Goal: Task Accomplishment & Management: Complete application form

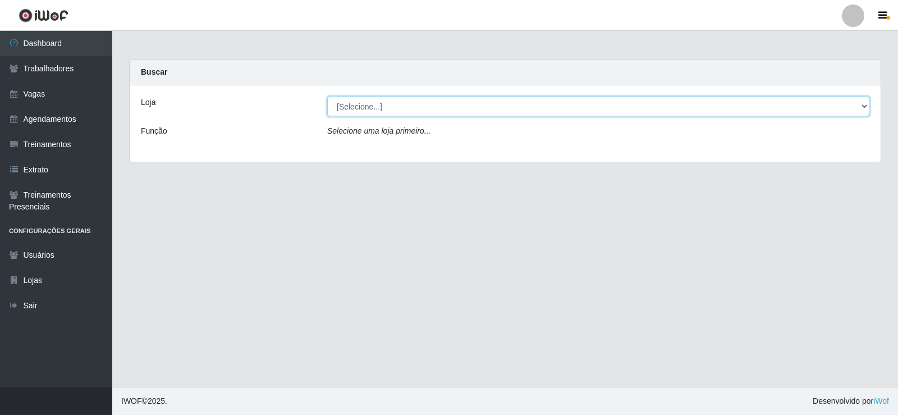
click at [516, 106] on select "[Selecione...] Necão Restaurante" at bounding box center [598, 107] width 542 height 20
select select "334"
click at [327, 97] on select "[Selecione...] Necão Restaurante" at bounding box center [598, 107] width 542 height 20
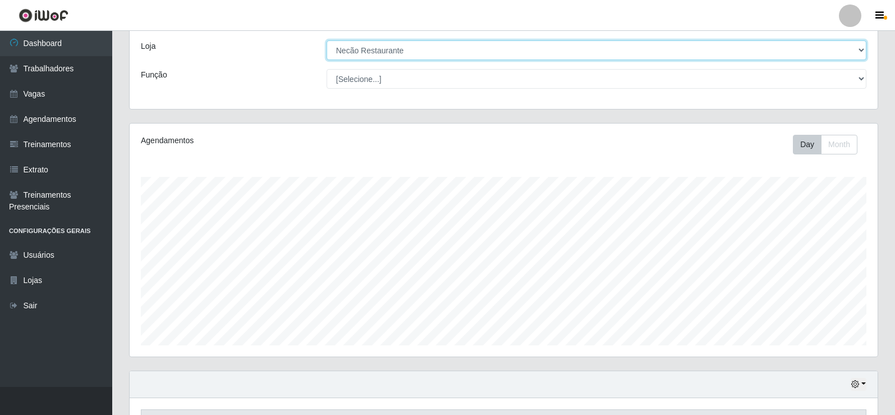
scroll to position [181, 0]
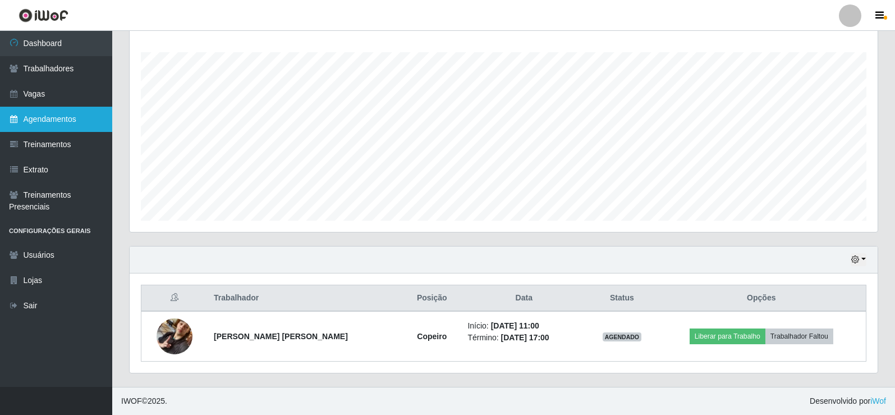
click at [61, 120] on link "Agendamentos" at bounding box center [56, 119] width 112 height 25
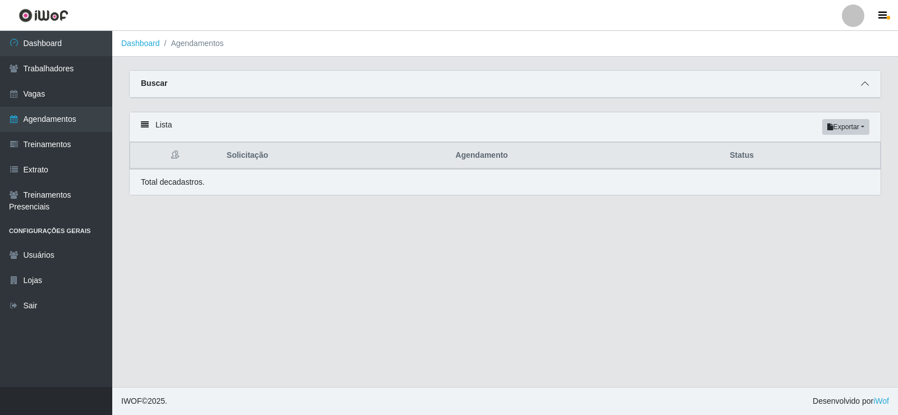
click at [859, 85] on span at bounding box center [864, 83] width 13 height 13
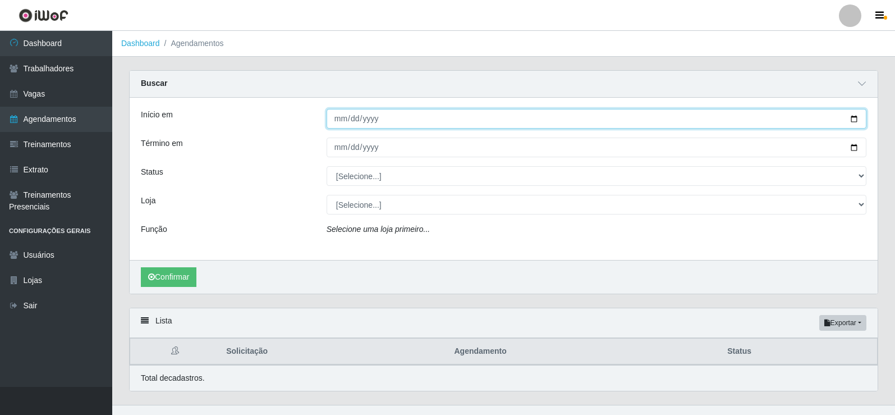
click at [858, 120] on input "Início em" at bounding box center [597, 119] width 540 height 20
type input "[DATE]"
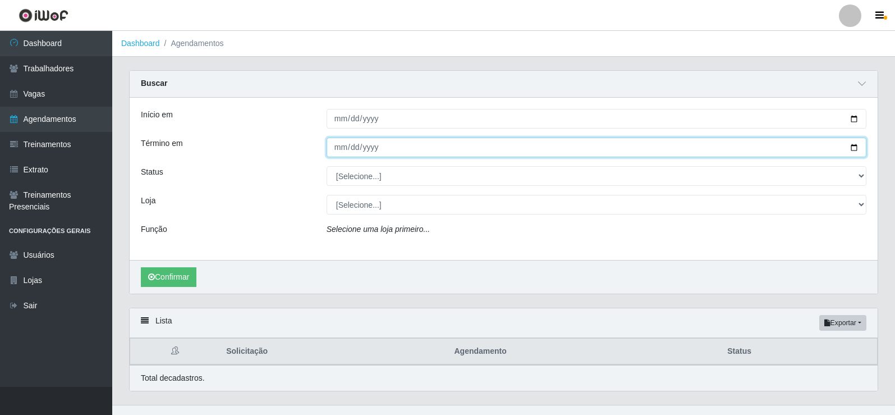
click at [859, 149] on input "Término em" at bounding box center [597, 148] width 540 height 20
click at [855, 148] on input "Término em" at bounding box center [597, 148] width 540 height 20
type input "[DATE]"
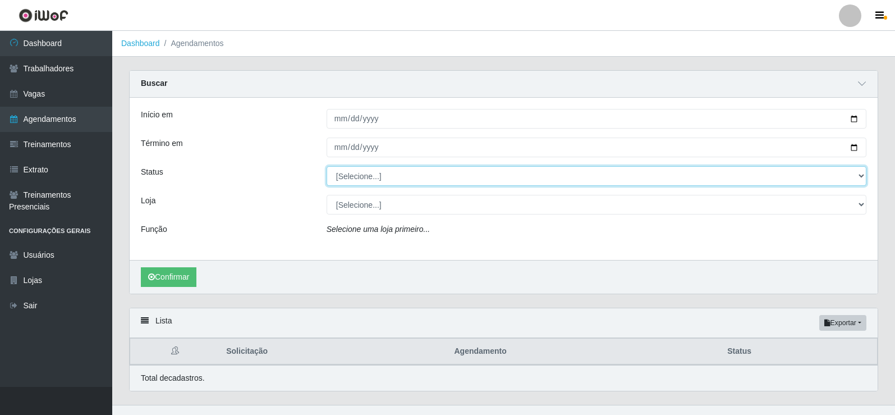
click at [387, 179] on select "[Selecione...] AGENDADO AGUARDANDO LIBERAR EM ANDAMENTO EM REVISÃO FINALIZADO C…" at bounding box center [597, 176] width 540 height 20
click at [327, 167] on select "[Selecione...] AGENDADO AGUARDANDO LIBERAR EM ANDAMENTO EM REVISÃO FINALIZADO C…" at bounding box center [597, 176] width 540 height 20
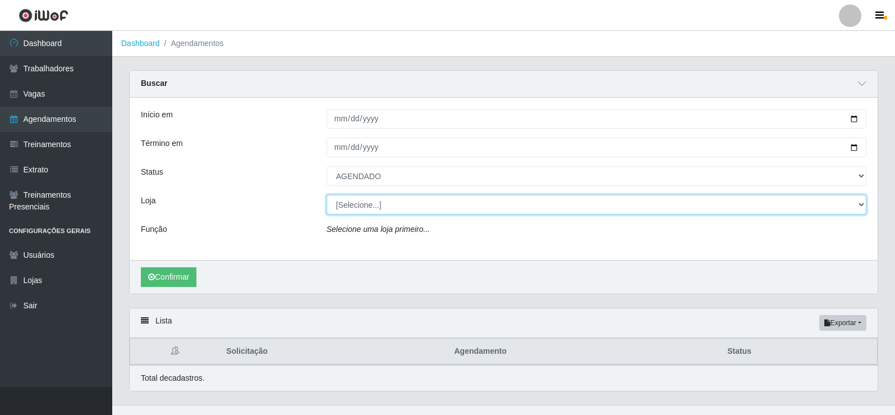
click at [388, 207] on select "[Selecione...] Necão Restaurante" at bounding box center [597, 205] width 540 height 20
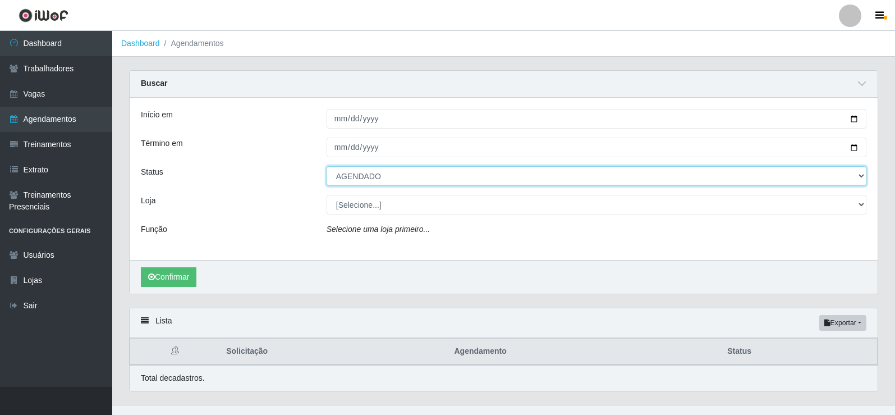
click at [393, 181] on select "[Selecione...] AGENDADO AGUARDANDO LIBERAR EM ANDAMENTO EM REVISÃO FINALIZADO C…" at bounding box center [597, 176] width 540 height 20
select select "CANCELADO"
click at [327, 167] on select "[Selecione...] AGENDADO AGUARDANDO LIBERAR EM ANDAMENTO EM REVISÃO FINALIZADO C…" at bounding box center [597, 176] width 540 height 20
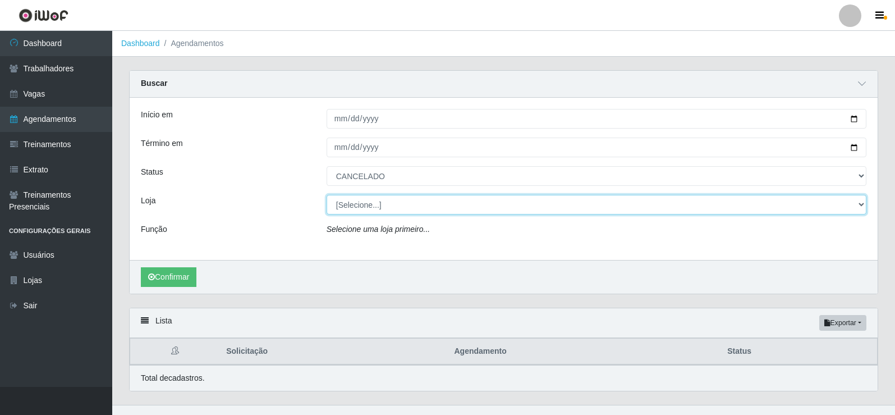
click at [393, 205] on select "[Selecione...] Necão Restaurante" at bounding box center [597, 205] width 540 height 20
select select "334"
click at [327, 195] on select "[Selecione...] Necão Restaurante" at bounding box center [597, 205] width 540 height 20
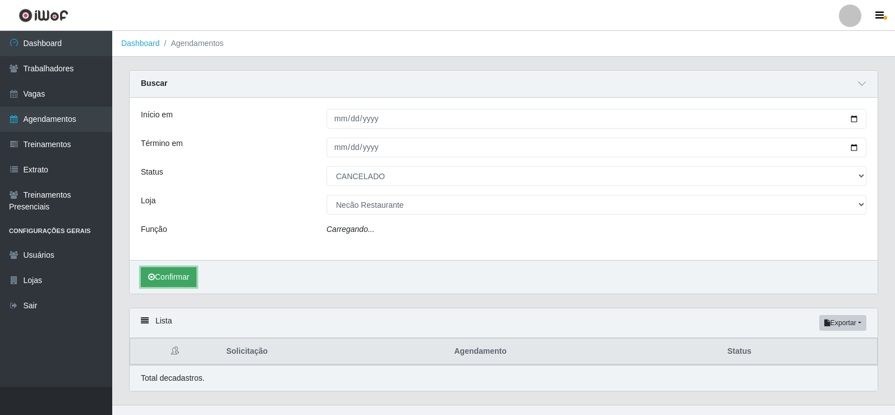
click at [173, 276] on button "Confirmar" at bounding box center [169, 277] width 56 height 20
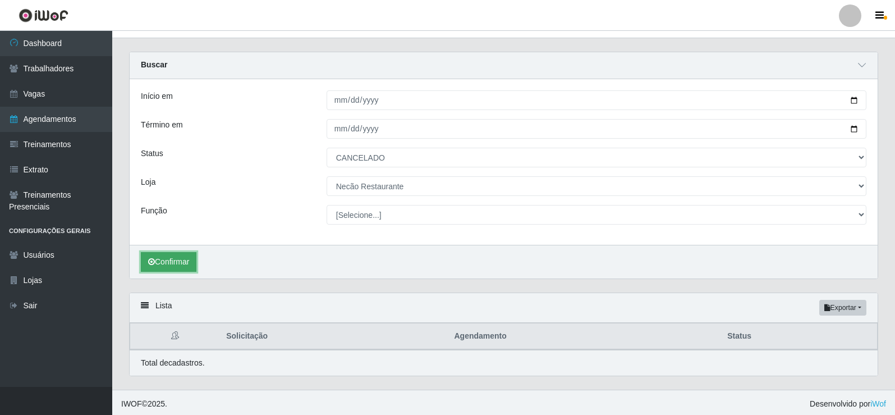
click at [186, 260] on button "Confirmar" at bounding box center [169, 262] width 56 height 20
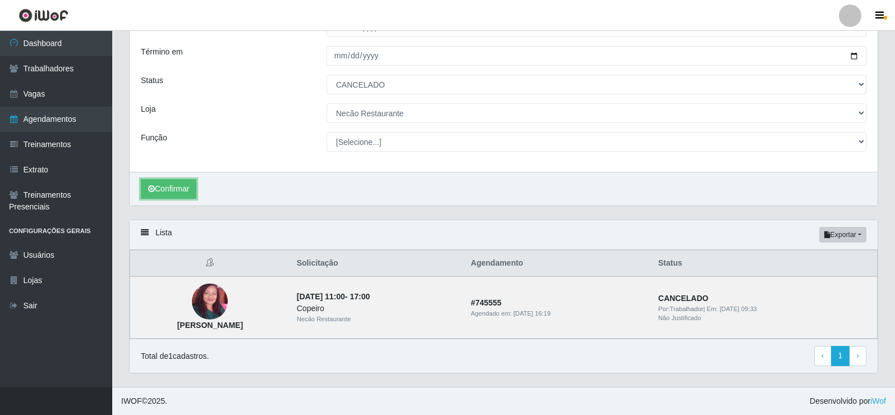
scroll to position [0, 0]
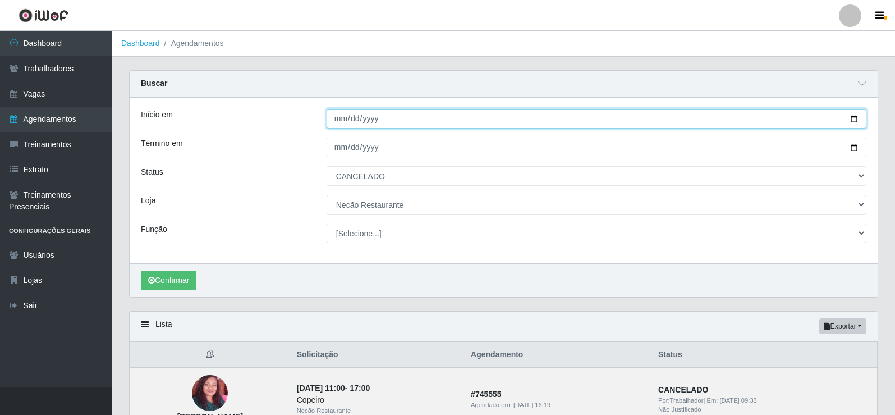
click at [852, 118] on input "[DATE]" at bounding box center [597, 119] width 540 height 20
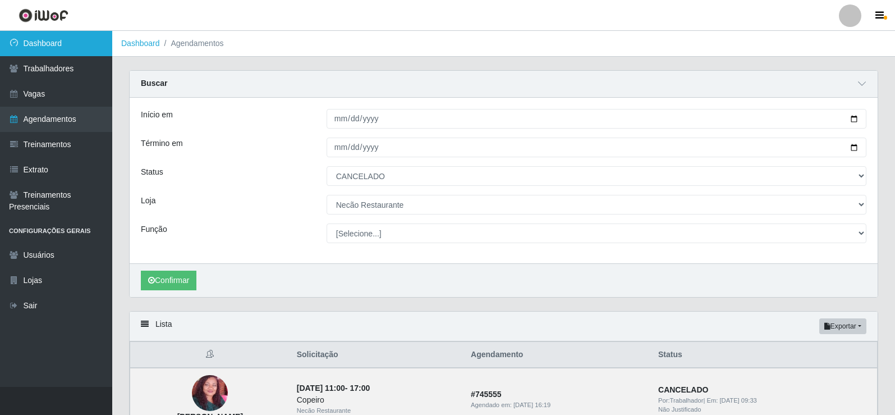
click at [70, 44] on link "Dashboard" at bounding box center [56, 43] width 112 height 25
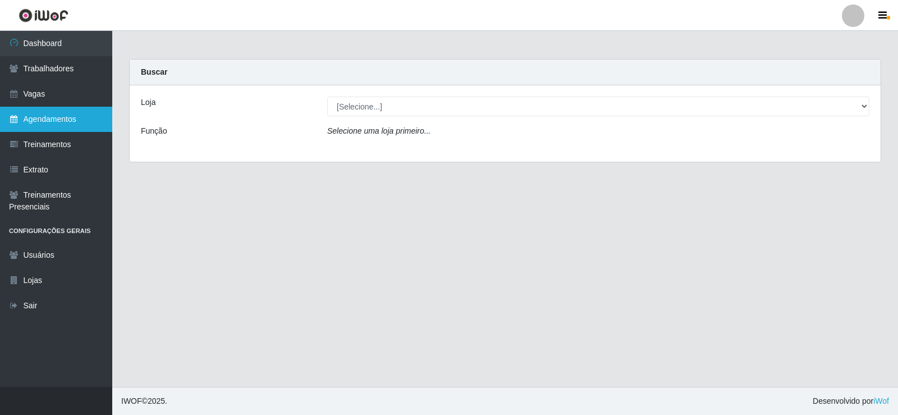
click at [87, 126] on link "Agendamentos" at bounding box center [56, 119] width 112 height 25
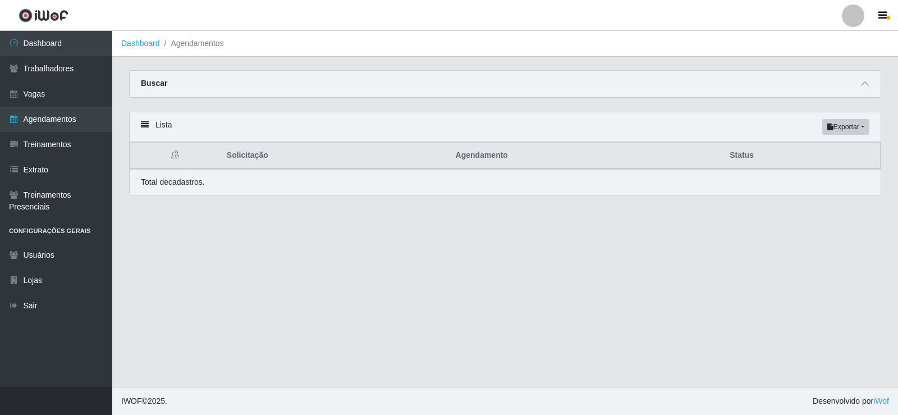
click at [855, 88] on div "Buscar" at bounding box center [505, 84] width 751 height 27
click at [862, 85] on icon at bounding box center [865, 84] width 8 height 8
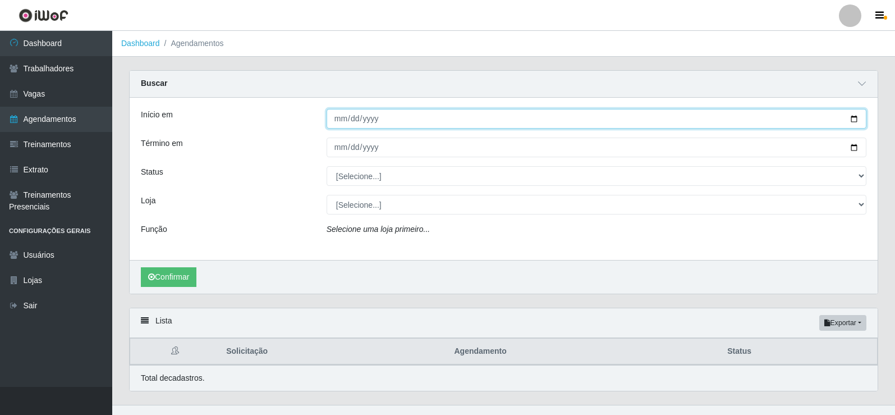
click at [854, 120] on input "Início em" at bounding box center [597, 119] width 540 height 20
type input "[DATE]"
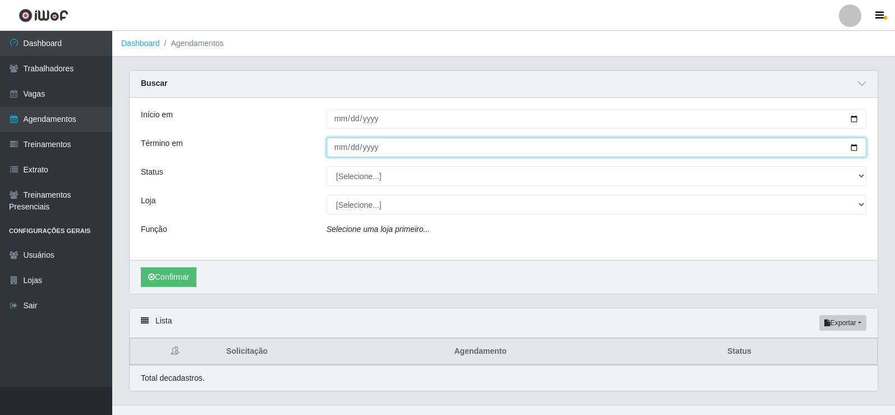
click at [854, 146] on input "Término em" at bounding box center [597, 148] width 540 height 20
type input "[DATE]"
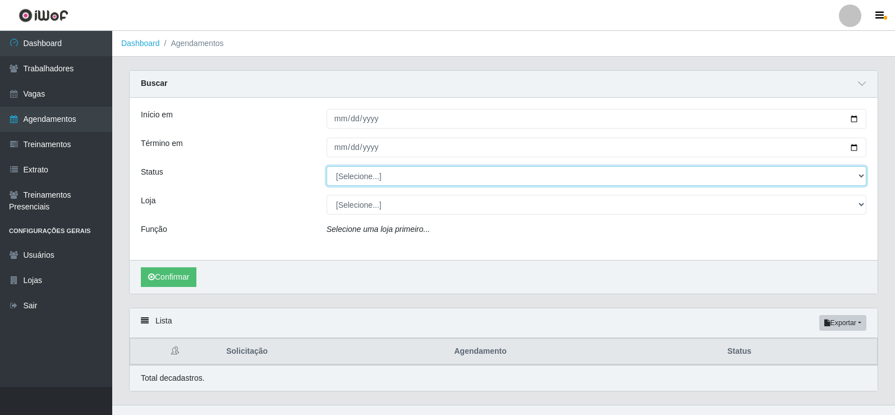
drag, startPoint x: 417, startPoint y: 173, endPoint x: 411, endPoint y: 185, distance: 13.3
click at [417, 175] on select "[Selecione...] AGENDADO AGUARDANDO LIBERAR EM ANDAMENTO EM REVISÃO FINALIZADO C…" at bounding box center [597, 176] width 540 height 20
click at [327, 167] on select "[Selecione...] AGENDADO AGUARDANDO LIBERAR EM ANDAMENTO EM REVISÃO FINALIZADO C…" at bounding box center [597, 176] width 540 height 20
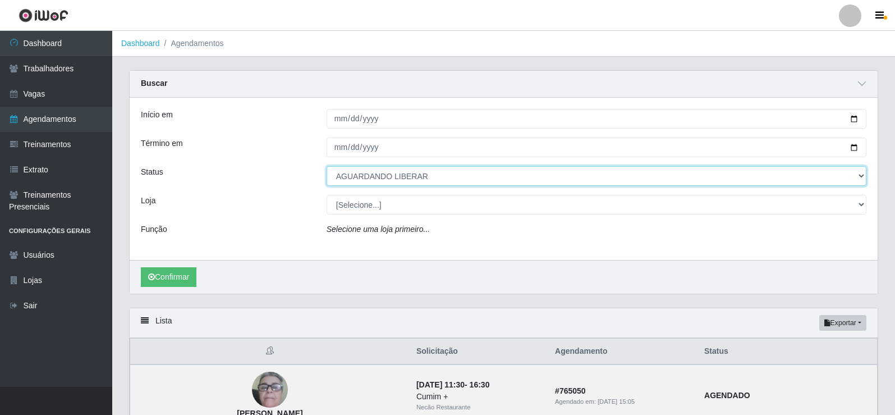
click at [411, 177] on select "[Selecione...] AGENDADO AGUARDANDO LIBERAR EM ANDAMENTO EM REVISÃO FINALIZADO C…" at bounding box center [597, 176] width 540 height 20
select select "AGENDADO"
click at [327, 167] on select "[Selecione...] AGENDADO AGUARDANDO LIBERAR EM ANDAMENTO EM REVISÃO FINALIZADO C…" at bounding box center [597, 176] width 540 height 20
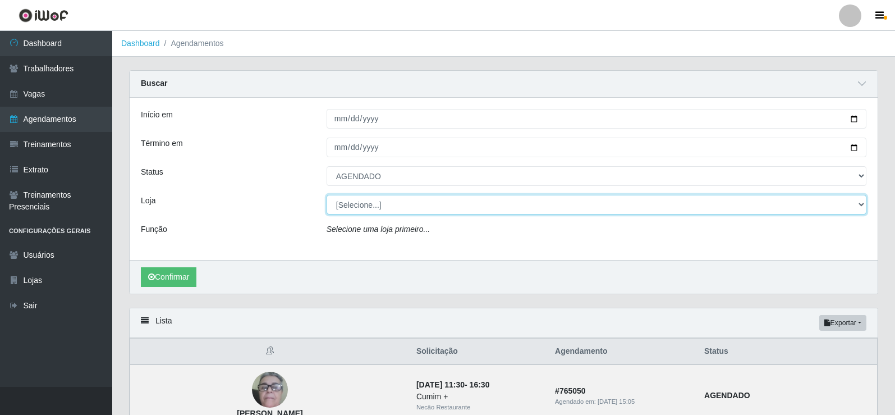
click at [371, 211] on select "[Selecione...] Necão Restaurante" at bounding box center [597, 205] width 540 height 20
select select "334"
click at [327, 195] on select "[Selecione...] Necão Restaurante" at bounding box center [597, 205] width 540 height 20
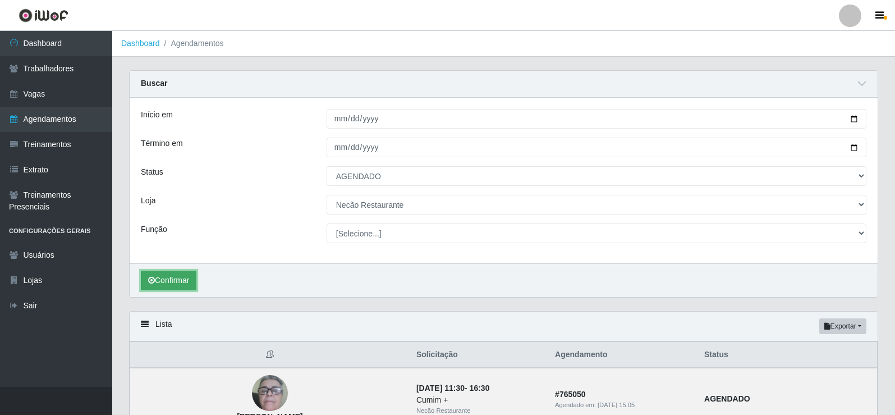
click at [168, 274] on button "Confirmar" at bounding box center [169, 281] width 56 height 20
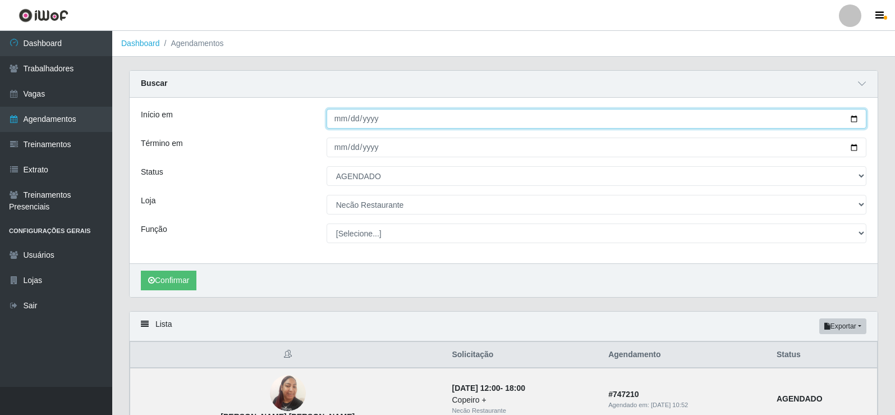
click at [853, 119] on input "[DATE]" at bounding box center [597, 119] width 540 height 20
type input "[DATE]"
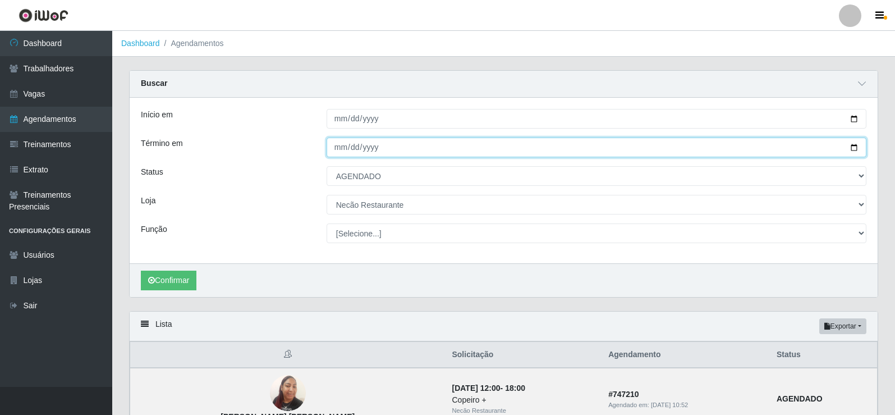
click at [854, 149] on input "[DATE]" at bounding box center [597, 148] width 540 height 20
type input "[DATE]"
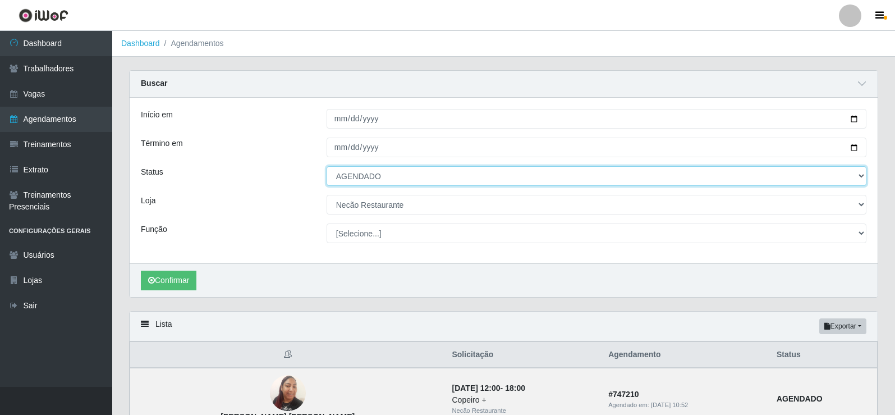
click at [369, 176] on select "[Selecione...] AGENDADO AGUARDANDO LIBERAR EM ANDAMENTO EM REVISÃO FINALIZADO C…" at bounding box center [597, 176] width 540 height 20
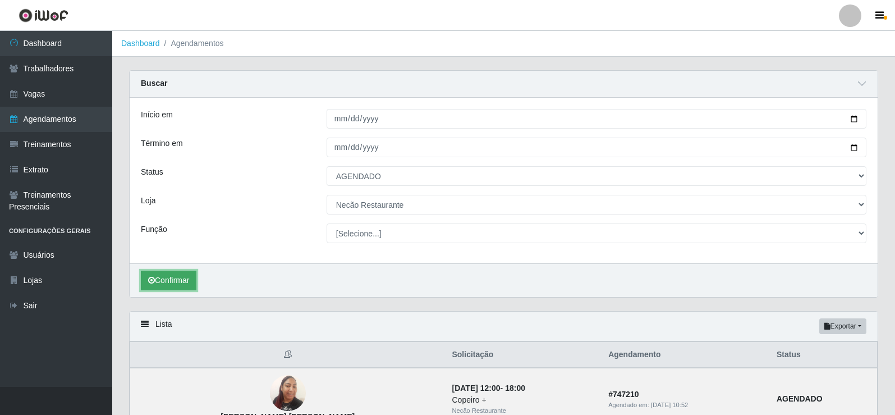
click at [190, 285] on button "Confirmar" at bounding box center [169, 281] width 56 height 20
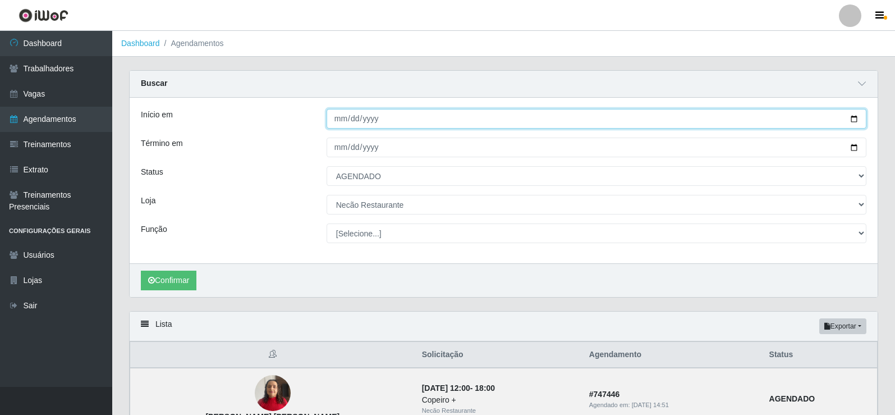
click at [853, 120] on input "[DATE]" at bounding box center [597, 119] width 540 height 20
type input "[DATE]"
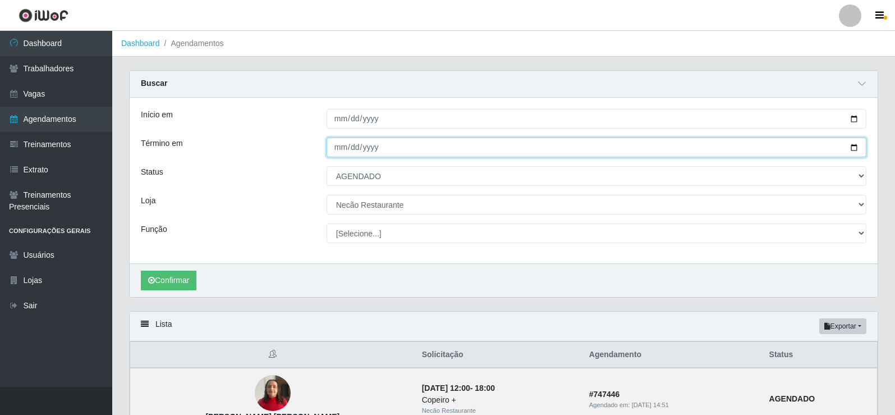
click at [853, 148] on input "[DATE]" at bounding box center [597, 148] width 540 height 20
type input "[DATE]"
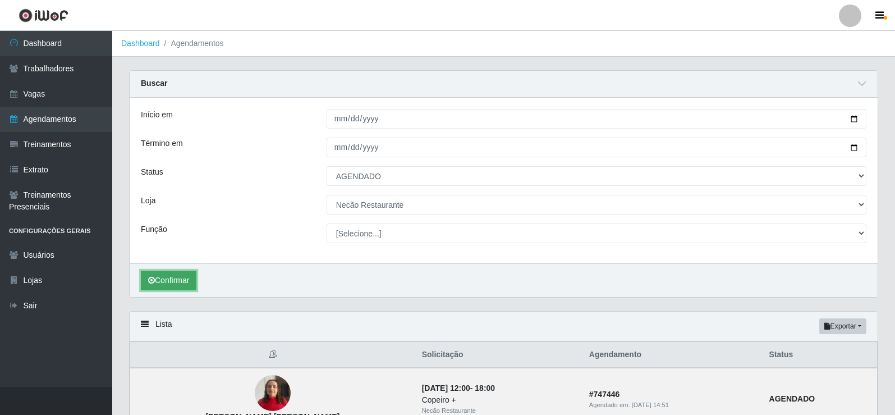
click at [177, 281] on button "Confirmar" at bounding box center [169, 281] width 56 height 20
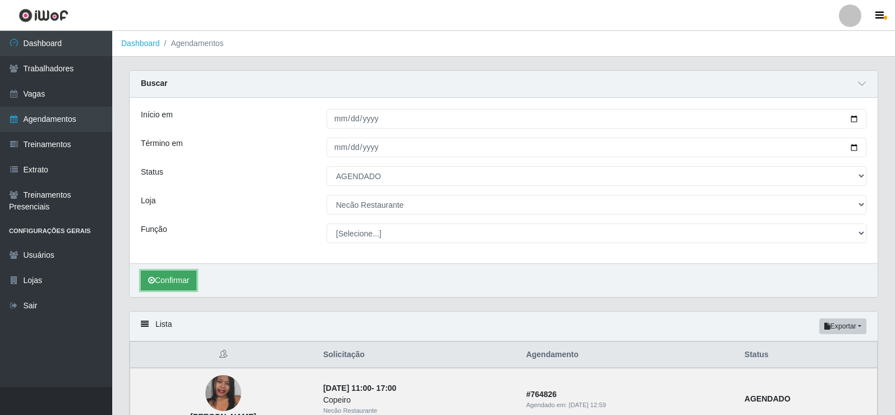
scroll to position [92, 0]
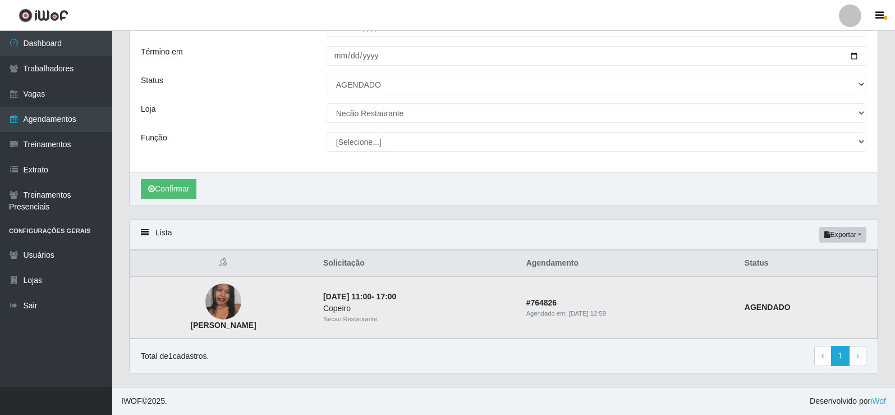
click at [240, 308] on img at bounding box center [223, 302] width 36 height 80
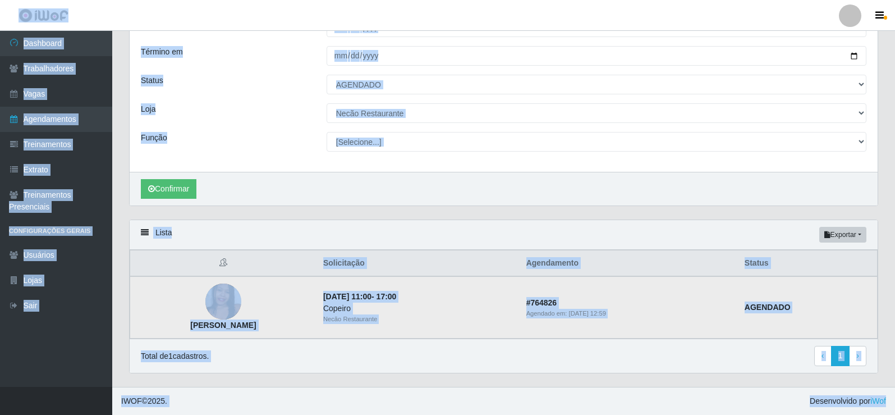
click at [240, 308] on img at bounding box center [223, 302] width 36 height 80
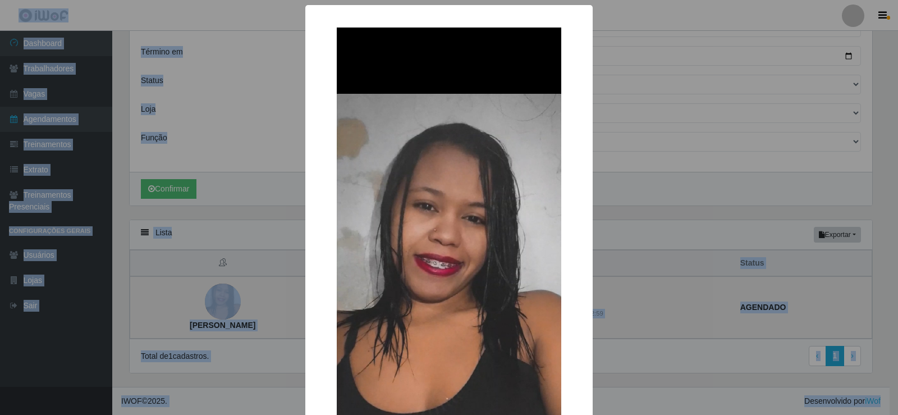
click at [240, 308] on div "× [PERSON_NAME] OK Cancel" at bounding box center [449, 207] width 898 height 415
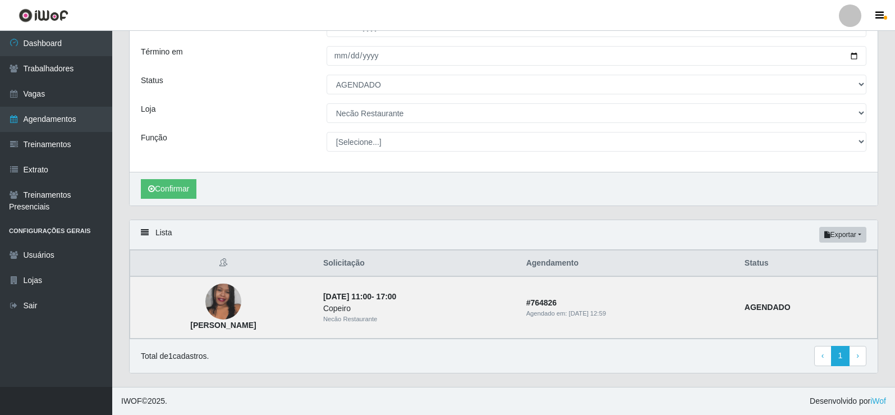
scroll to position [0, 0]
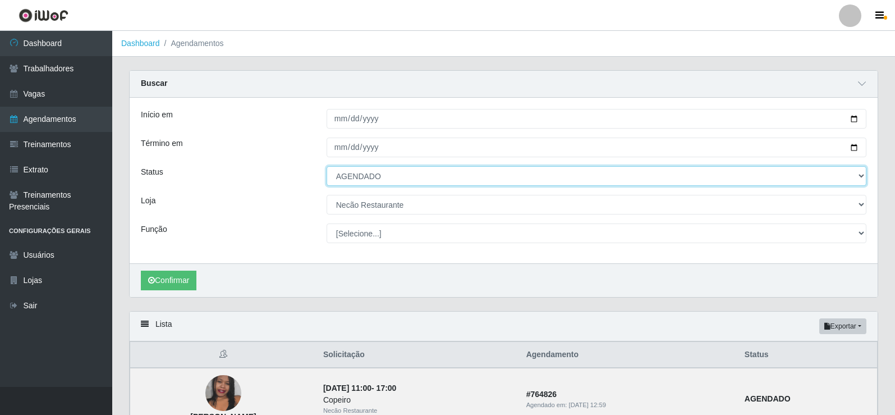
click at [397, 180] on select "[Selecione...] AGENDADO AGUARDANDO LIBERAR EM ANDAMENTO EM REVISÃO FINALIZADO C…" at bounding box center [597, 176] width 540 height 20
click at [327, 167] on select "[Selecione...] AGENDADO AGUARDANDO LIBERAR EM ANDAMENTO EM REVISÃO FINALIZADO C…" at bounding box center [597, 176] width 540 height 20
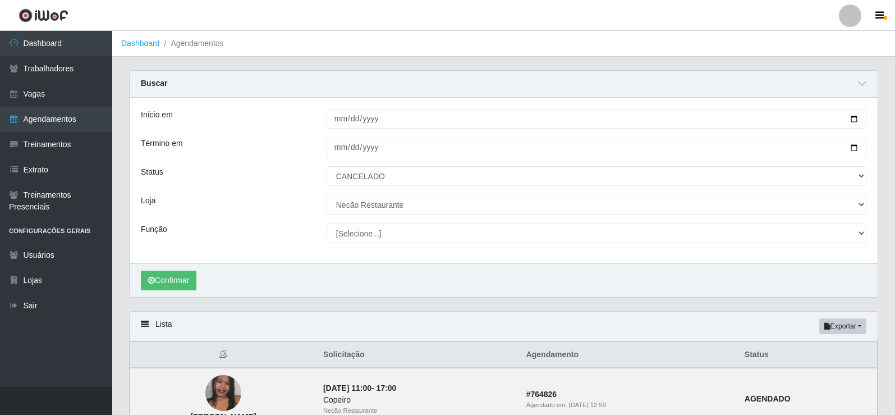
click at [359, 286] on div "Confirmar" at bounding box center [504, 280] width 748 height 34
click at [183, 283] on button "Confirmar" at bounding box center [169, 281] width 56 height 20
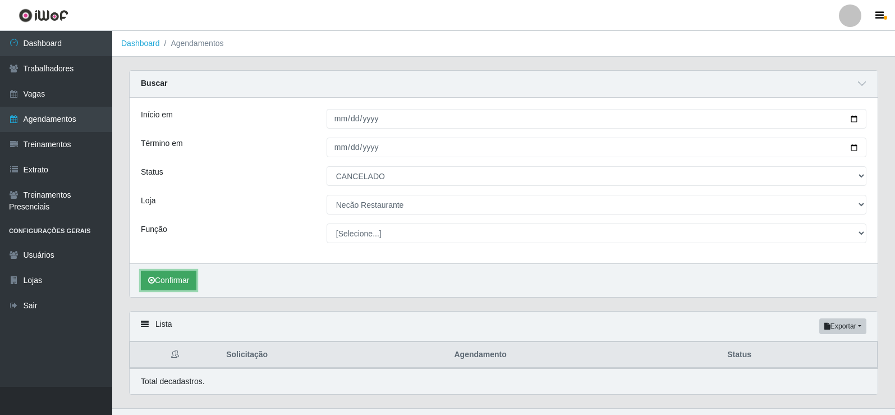
click at [183, 283] on button "Confirmar" at bounding box center [169, 281] width 56 height 20
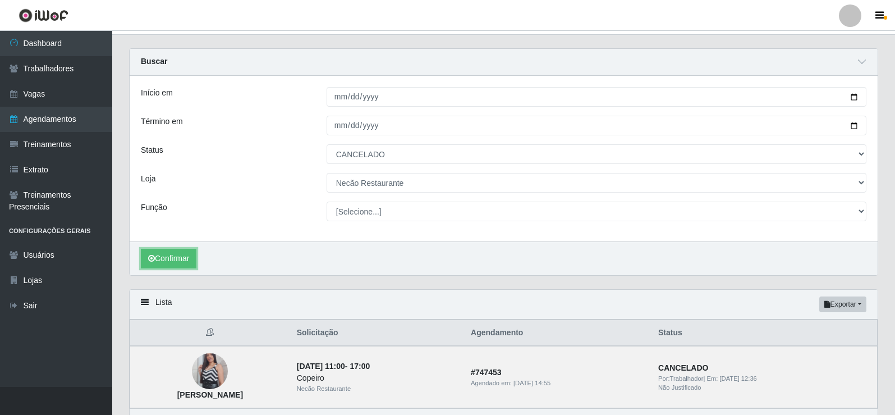
scroll to position [92, 0]
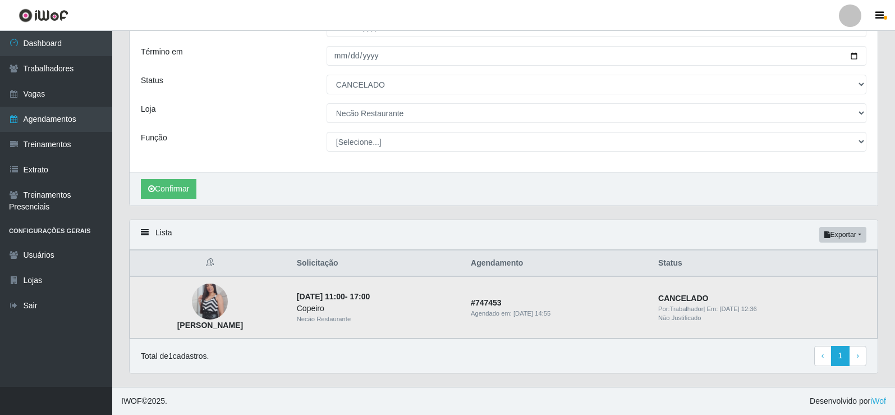
click at [226, 302] on img at bounding box center [210, 302] width 36 height 64
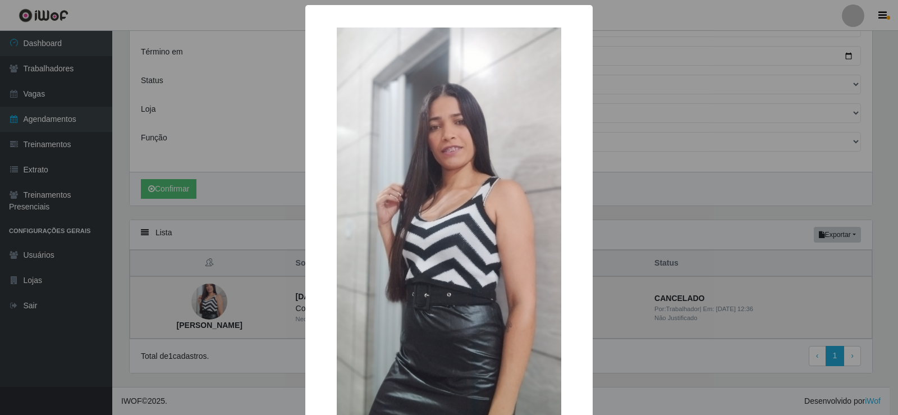
click at [226, 302] on div "× [PERSON_NAME] OK Cancel" at bounding box center [449, 207] width 898 height 415
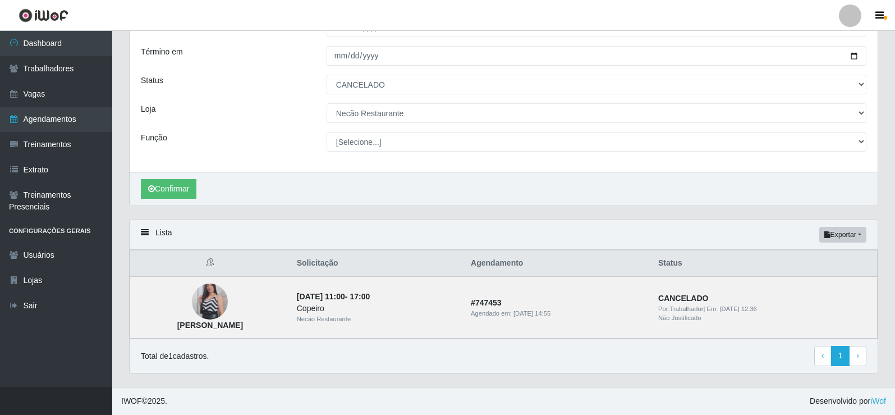
scroll to position [0, 0]
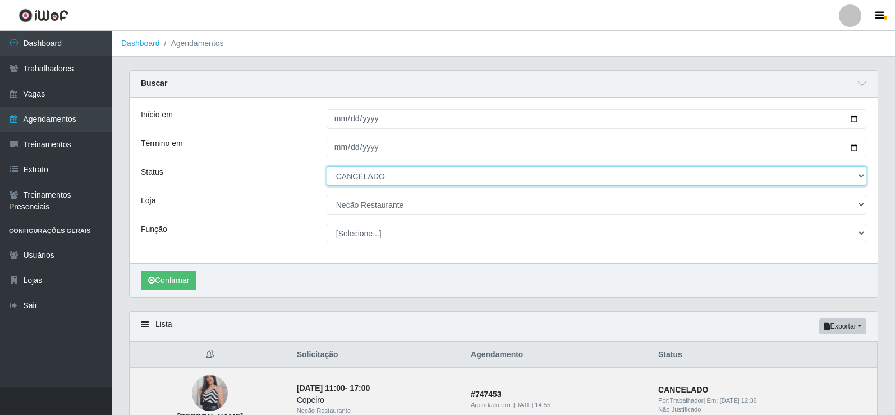
click at [612, 181] on select "[Selecione...] AGENDADO AGUARDANDO LIBERAR EM ANDAMENTO EM REVISÃO FINALIZADO C…" at bounding box center [597, 176] width 540 height 20
select select "AGENDADO"
click at [327, 167] on select "[Selecione...] AGENDADO AGUARDANDO LIBERAR EM ANDAMENTO EM REVISÃO FINALIZADO C…" at bounding box center [597, 176] width 540 height 20
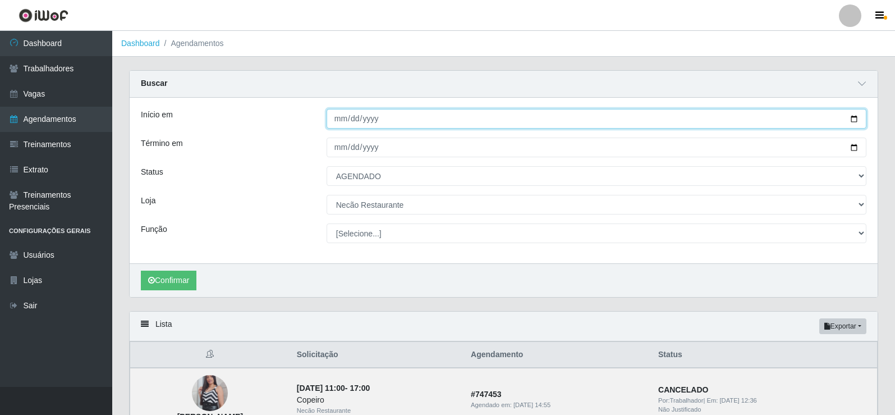
click at [854, 121] on input "[DATE]" at bounding box center [597, 119] width 540 height 20
type input "[DATE]"
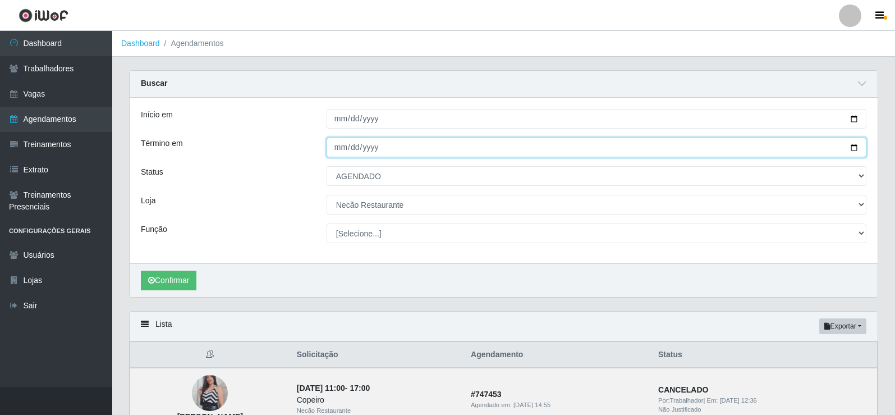
click at [854, 147] on input "[DATE]" at bounding box center [597, 148] width 540 height 20
type input "[DATE]"
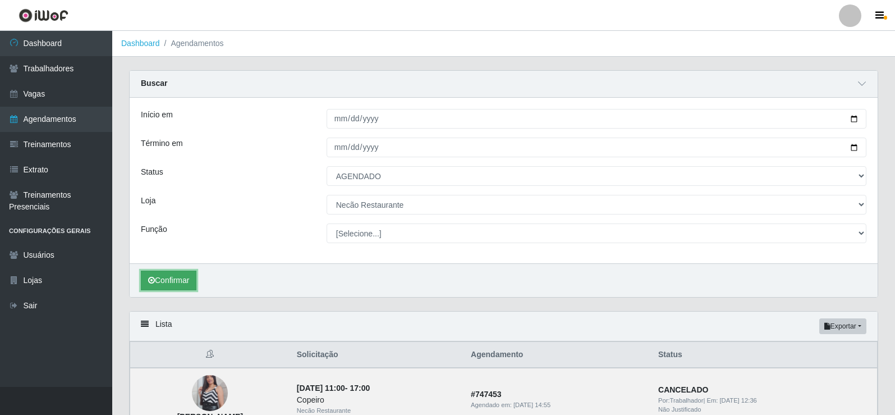
click at [186, 276] on button "Confirmar" at bounding box center [169, 281] width 56 height 20
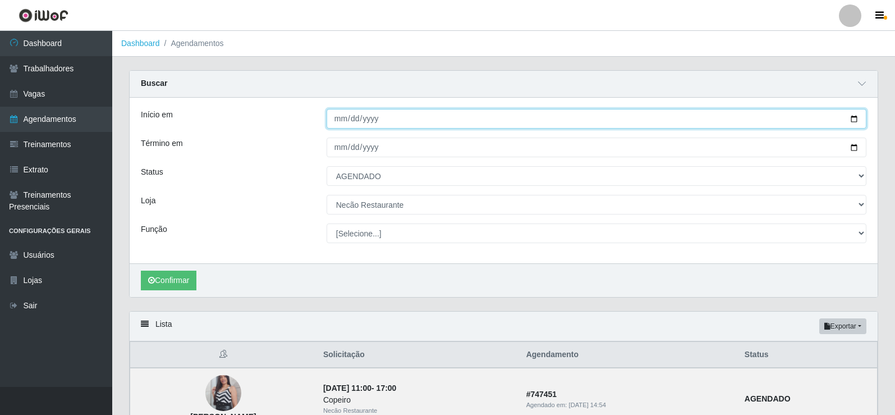
click at [852, 117] on input "[DATE]" at bounding box center [597, 119] width 540 height 20
type input "[DATE]"
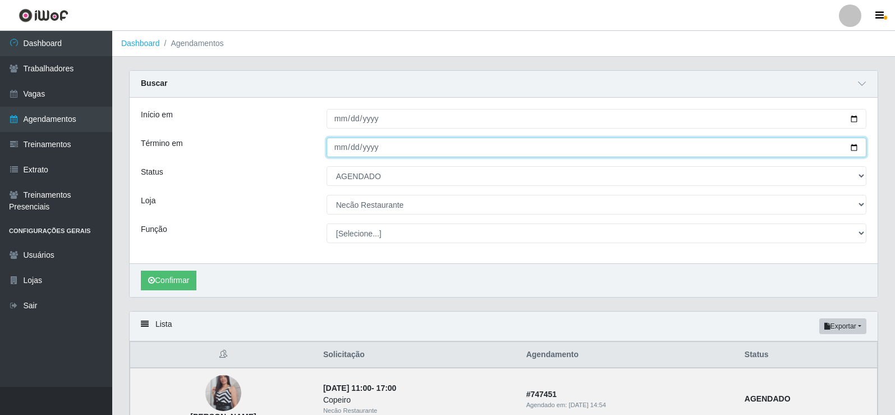
click at [855, 150] on input "[DATE]" at bounding box center [597, 148] width 540 height 20
type input "[DATE]"
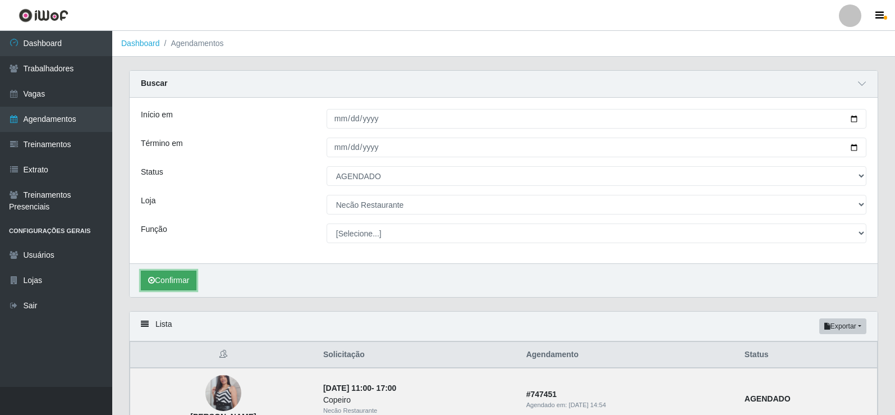
click at [172, 280] on button "Confirmar" at bounding box center [169, 281] width 56 height 20
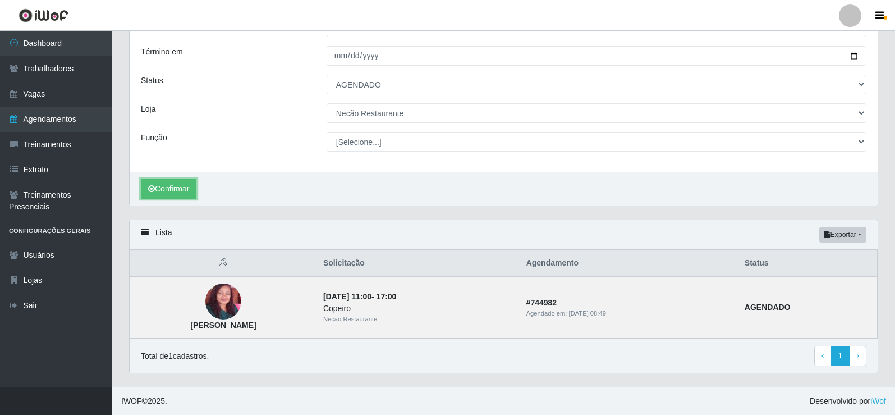
scroll to position [36, 0]
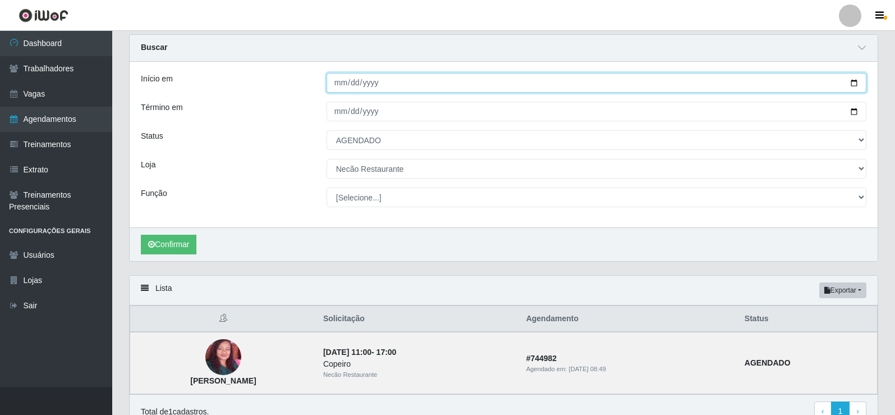
click at [850, 80] on input "[DATE]" at bounding box center [597, 83] width 540 height 20
type input "[DATE]"
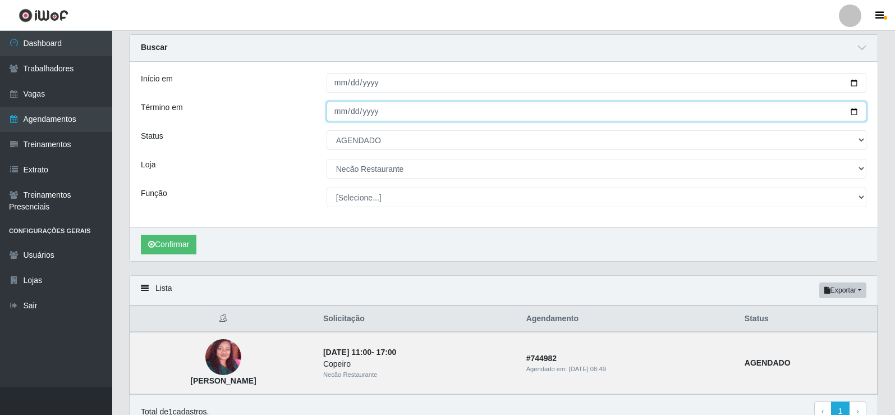
click at [853, 112] on input "[DATE]" at bounding box center [597, 112] width 540 height 20
type input "[DATE]"
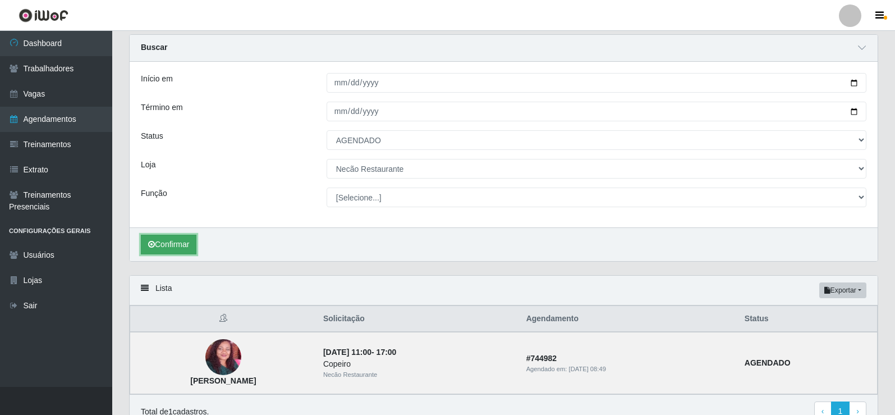
click at [180, 246] on button "Confirmar" at bounding box center [169, 245] width 56 height 20
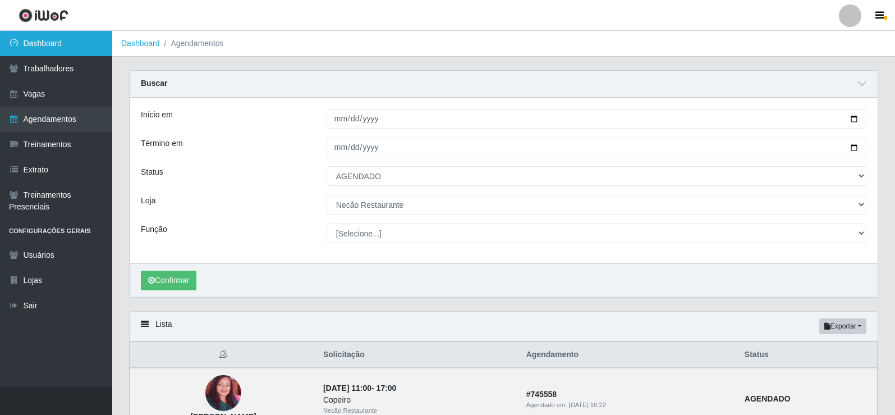
click at [56, 44] on link "Dashboard" at bounding box center [56, 43] width 112 height 25
